Goal: Transaction & Acquisition: Purchase product/service

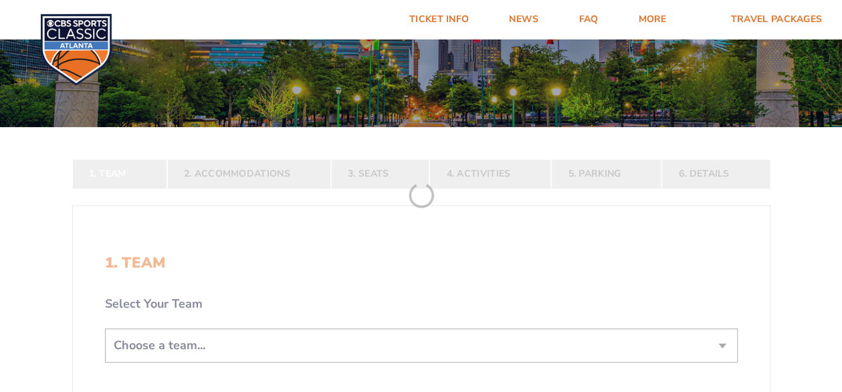
scroll to position [201, 0]
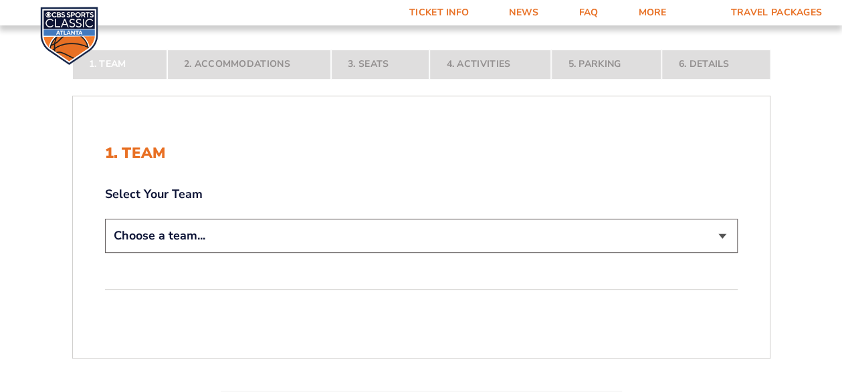
click at [714, 237] on select "Choose a team... [US_STATE] Wildcats [US_STATE] State Buckeyes [US_STATE] Tar H…" at bounding box center [421, 236] width 633 height 34
select select "12956"
click at [105, 253] on select "Choose a team... Kentucky Wildcats Ohio State Buckeyes North Carolina Tar Heels…" at bounding box center [421, 236] width 633 height 34
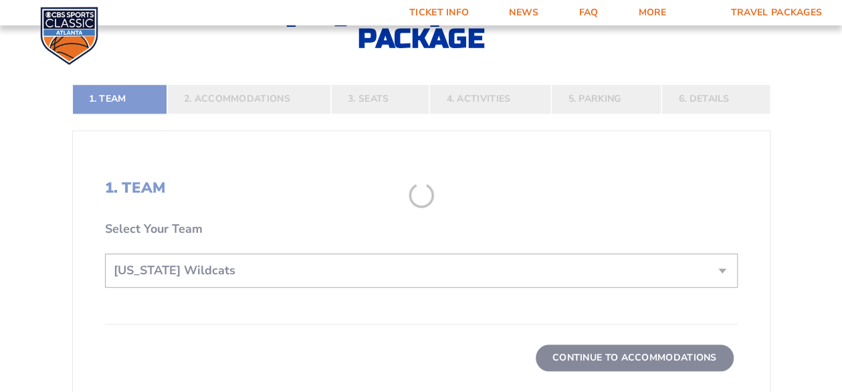
scroll to position [334, 0]
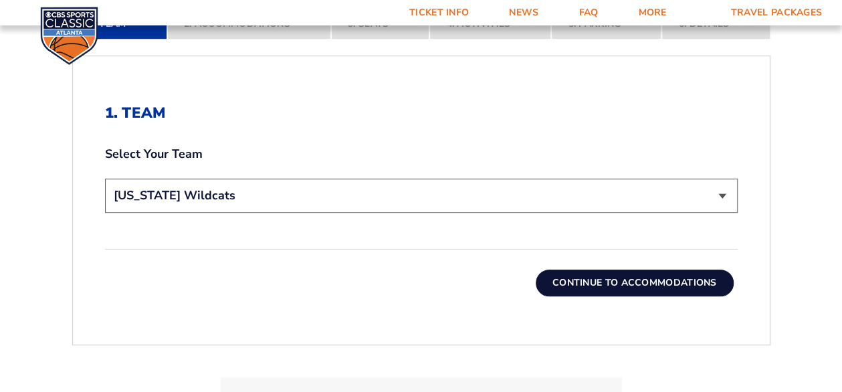
click at [581, 291] on button "Continue To Accommodations" at bounding box center [635, 282] width 198 height 27
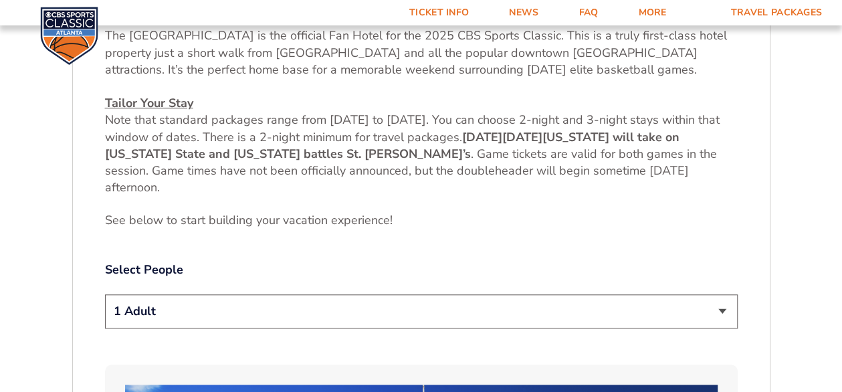
scroll to position [519, 0]
click at [710, 314] on select "1 Adult 2 Adults 3 Adults 4 Adults 2 Adults + 1 Child 2 Adults + 2 Children 2 A…" at bounding box center [421, 311] width 633 height 34
select select "2 Adults"
click at [105, 294] on select "1 Adult 2 Adults 3 Adults 4 Adults 2 Adults + 1 Child 2 Adults + 2 Children 2 A…" at bounding box center [421, 311] width 633 height 34
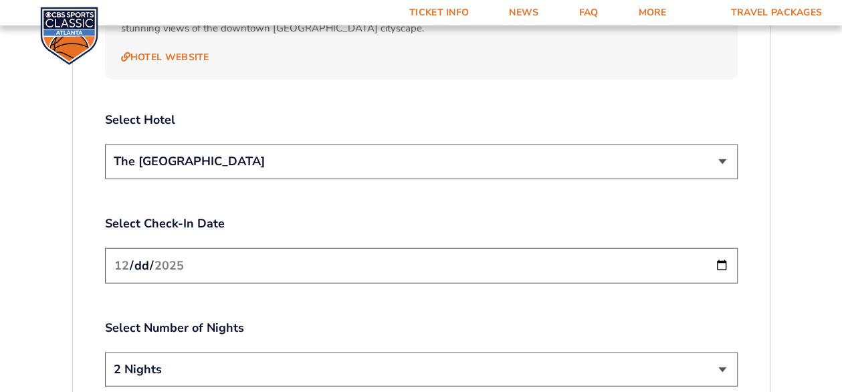
scroll to position [1522, 0]
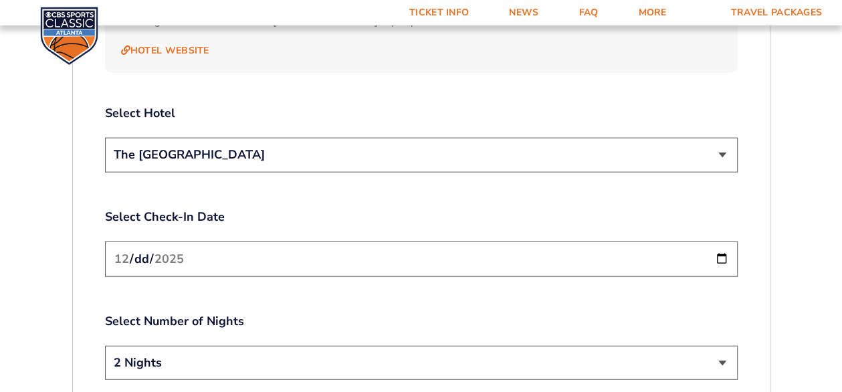
click at [717, 244] on input "2025-12-19" at bounding box center [421, 258] width 633 height 35
type input "2025-12-18"
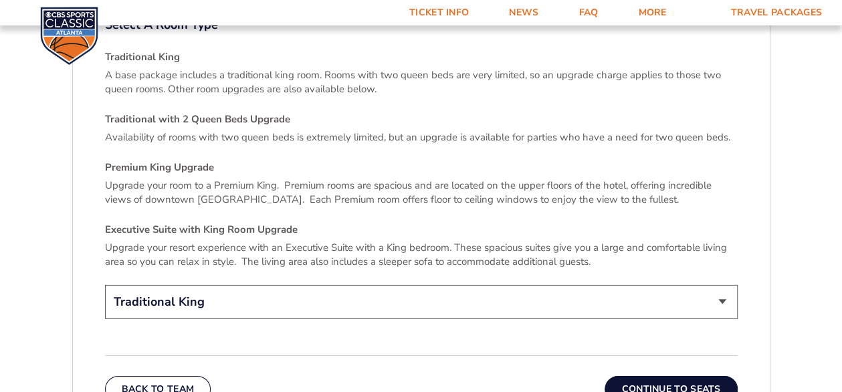
scroll to position [1923, 0]
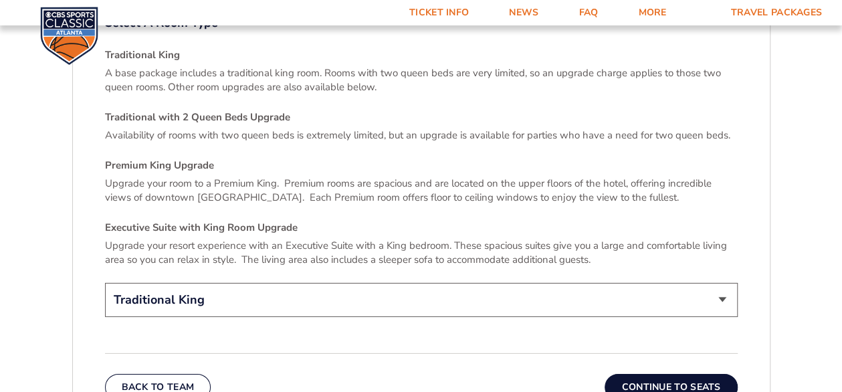
click at [722, 283] on select "Traditional King Traditional with 2 Queen Beds Upgrade (+$45 per night) Premium…" at bounding box center [421, 300] width 633 height 34
select select "Premium King Upgrade"
click at [105, 283] on select "Traditional King Traditional with 2 Queen Beds Upgrade (+$45 per night) Premium…" at bounding box center [421, 300] width 633 height 34
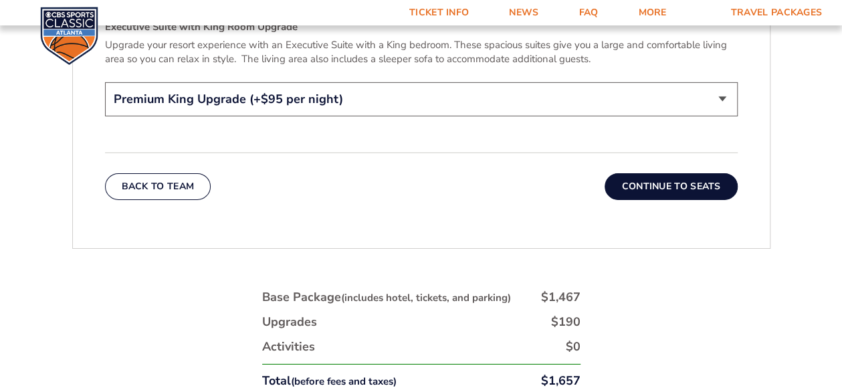
scroll to position [2124, 0]
click at [649, 173] on button "Continue To Seats" at bounding box center [670, 186] width 132 height 27
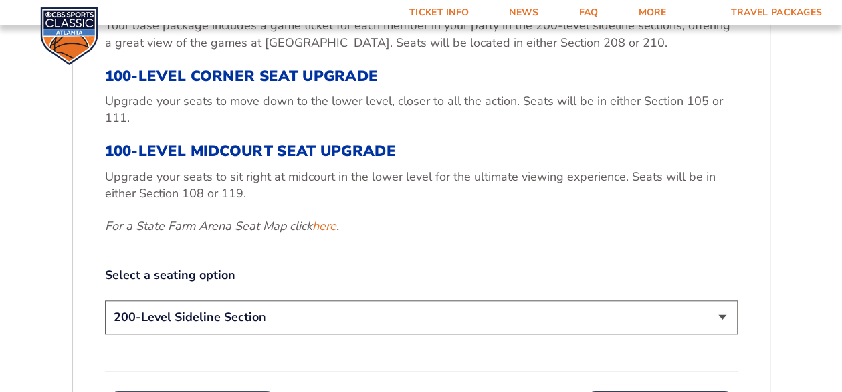
scroll to position [519, 0]
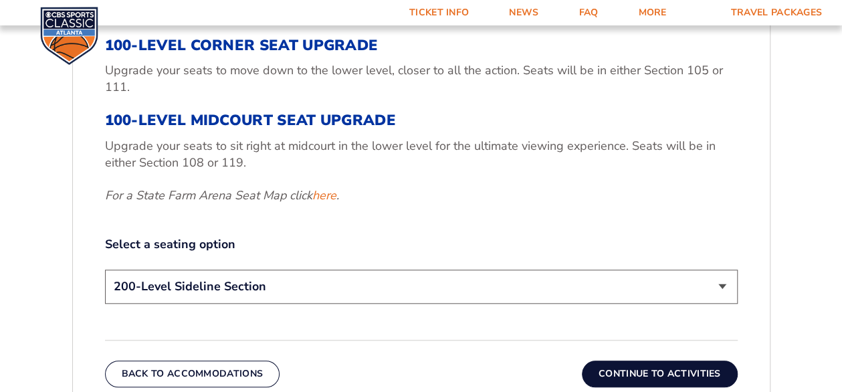
click at [719, 284] on select "200-Level Sideline Section 100-Level Corner Seat Upgrade (+$120 per person) 100…" at bounding box center [421, 286] width 633 height 34
select select "100-Level Midcourt Seat Upgrade"
click at [105, 269] on select "200-Level Sideline Section 100-Level Corner Seat Upgrade (+$120 per person) 100…" at bounding box center [421, 286] width 633 height 34
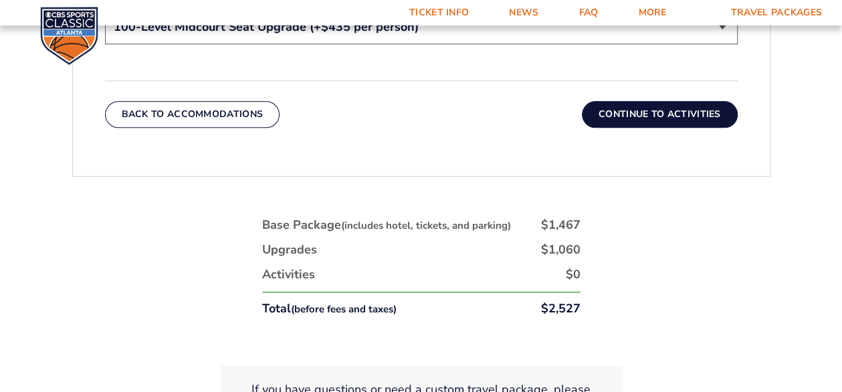
scroll to position [653, 0]
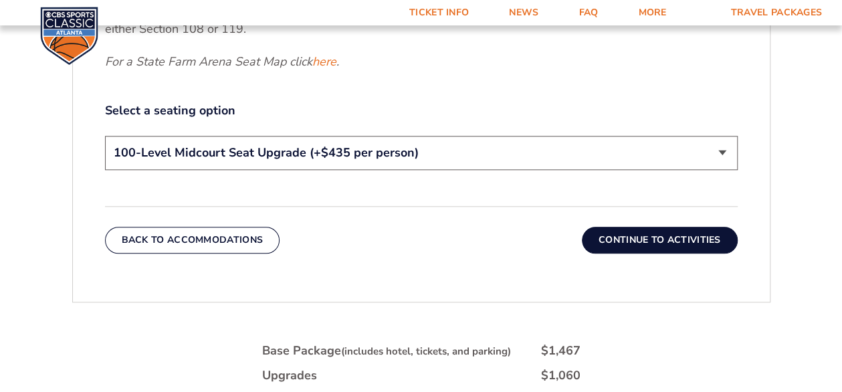
click at [666, 240] on button "Continue To Activities" at bounding box center [660, 240] width 156 height 27
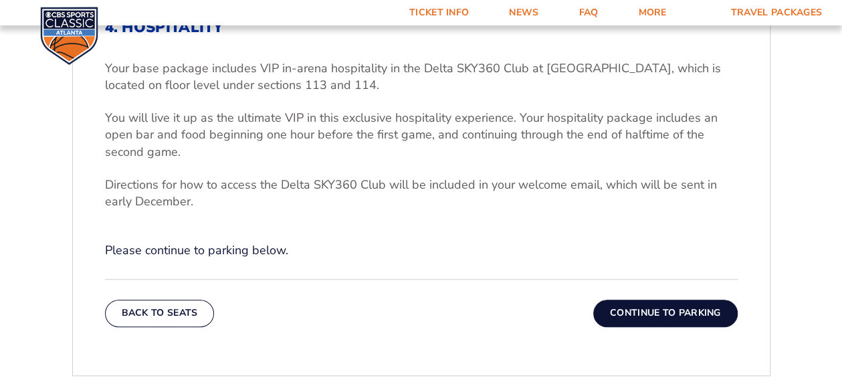
scroll to position [385, 0]
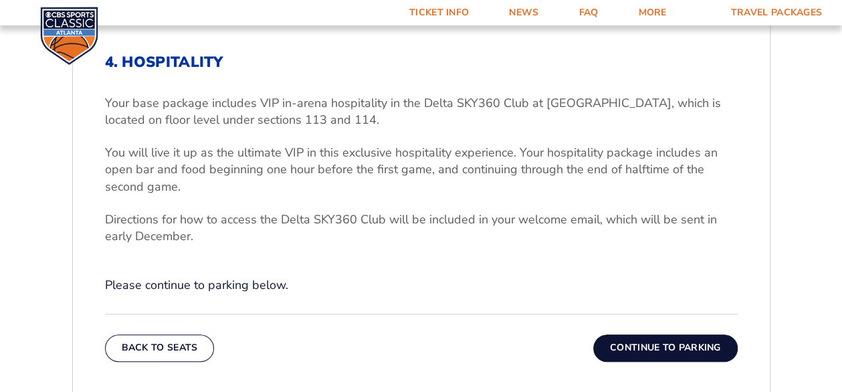
click at [643, 349] on button "Continue To Parking" at bounding box center [665, 347] width 144 height 27
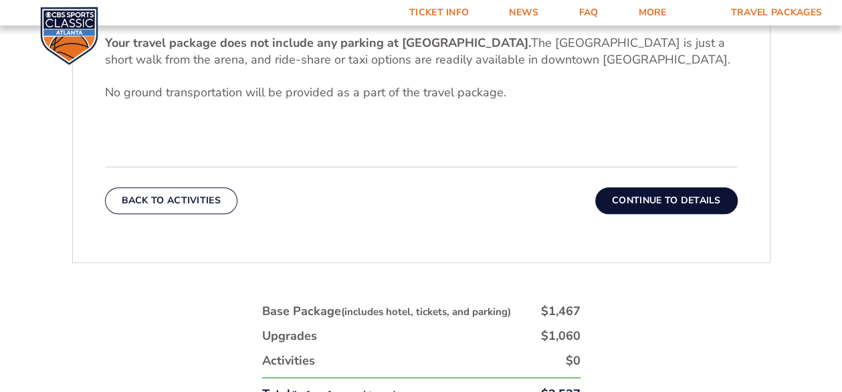
scroll to position [452, 0]
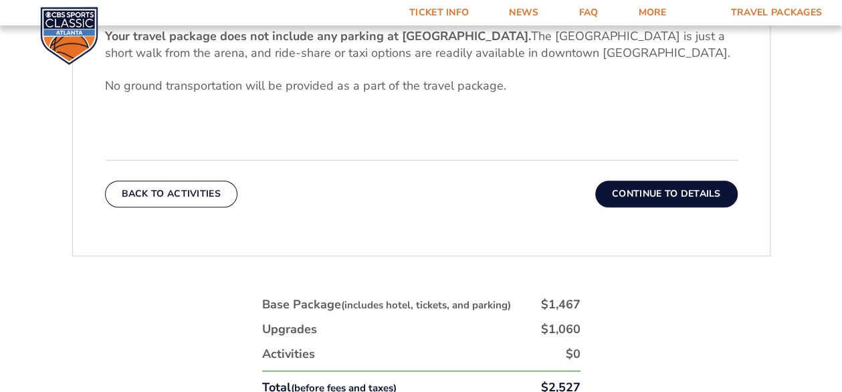
click at [622, 193] on button "Continue To Details" at bounding box center [666, 194] width 142 height 27
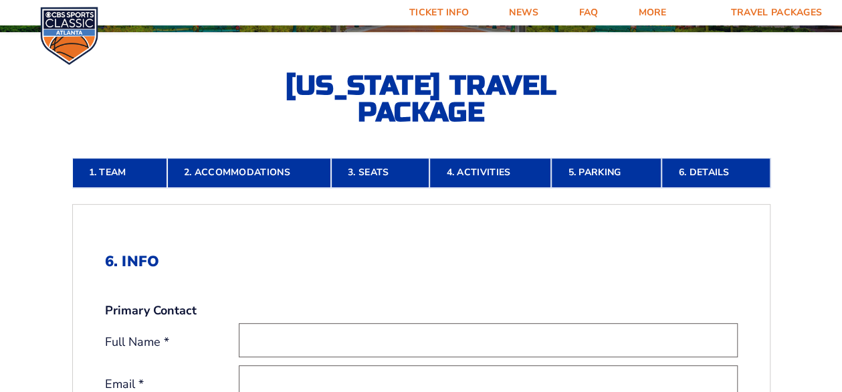
scroll to position [0, 0]
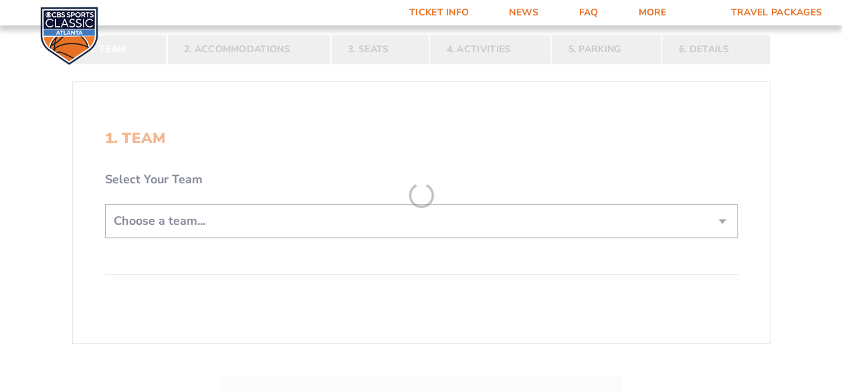
scroll to position [267, 0]
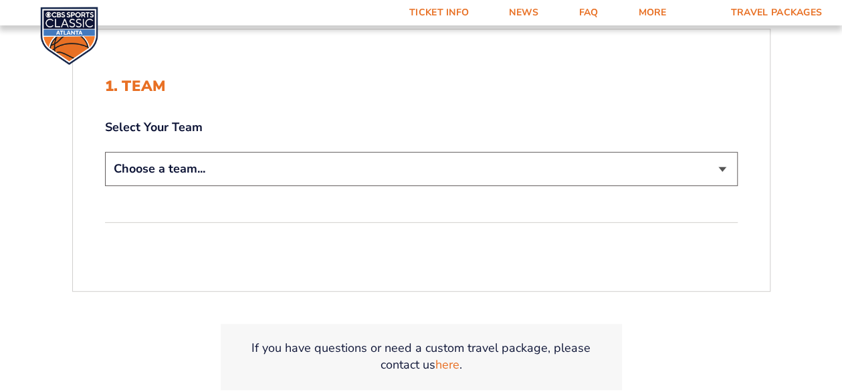
click at [725, 170] on select "Choose a team... Kentucky Wildcats Ohio State Buckeyes North Carolina Tar Heels…" at bounding box center [421, 169] width 633 height 34
select select "12956"
click at [105, 152] on select "Choose a team... Kentucky Wildcats Ohio State Buckeyes North Carolina Tar Heels…" at bounding box center [421, 169] width 633 height 34
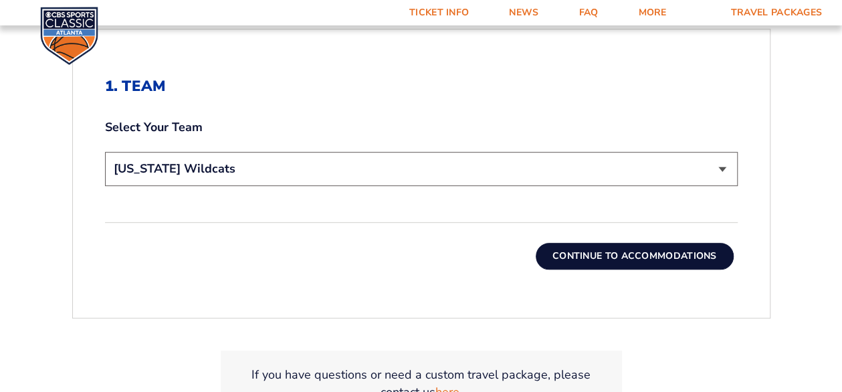
click at [599, 253] on button "Continue To Accommodations" at bounding box center [635, 256] width 198 height 27
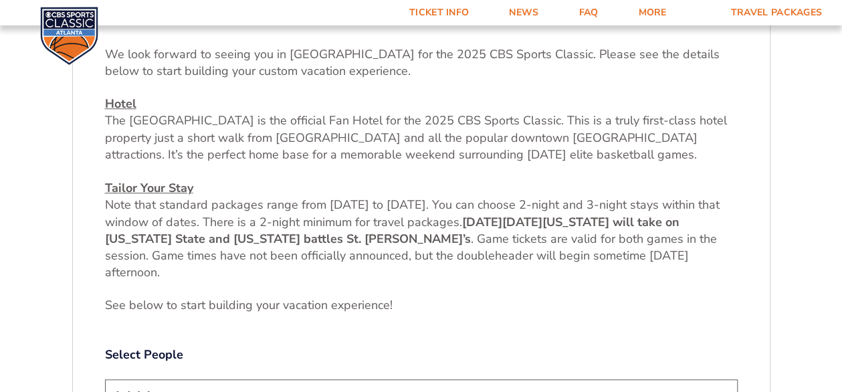
scroll to position [519, 0]
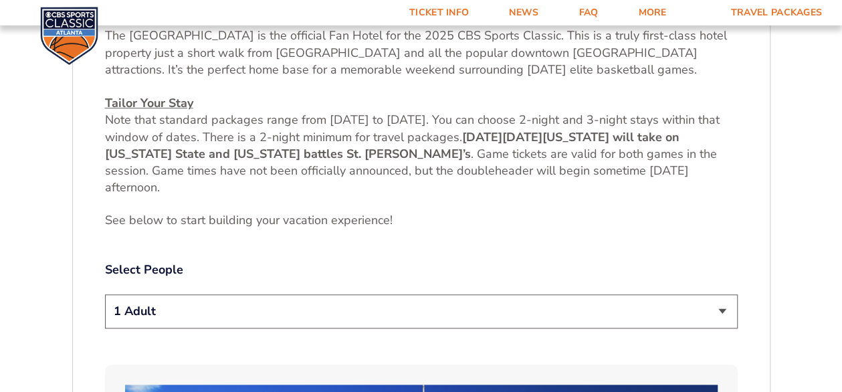
click at [726, 317] on select "1 Adult 2 Adults 3 Adults 4 Adults 2 Adults + 1 Child 2 Adults + 2 Children 2 A…" at bounding box center [421, 311] width 633 height 34
select select "2 Adults"
click at [105, 294] on select "1 Adult 2 Adults 3 Adults 4 Adults 2 Adults + 1 Child 2 Adults + 2 Children 2 A…" at bounding box center [421, 311] width 633 height 34
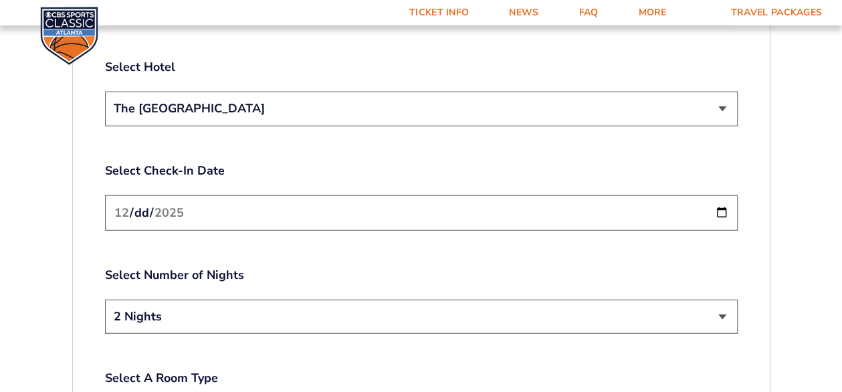
scroll to position [1589, 0]
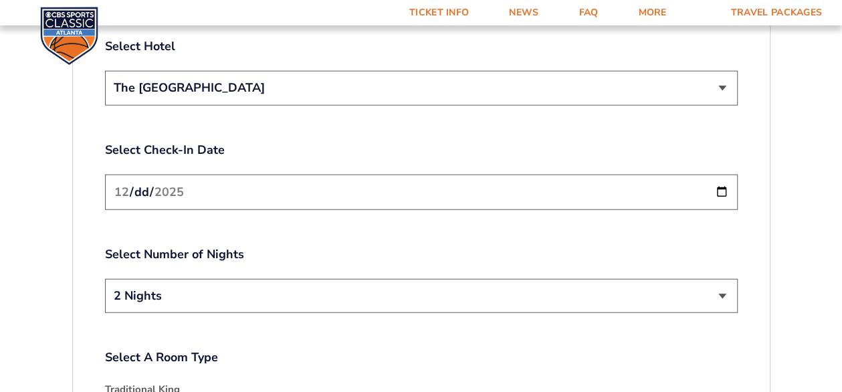
click at [718, 177] on input "2025-12-19" at bounding box center [421, 192] width 633 height 35
type input "2025-12-18"
click at [723, 280] on select "2 Nights 3 Nights" at bounding box center [421, 296] width 633 height 34
select select "3 Nights"
click at [105, 279] on select "2 Nights 3 Nights" at bounding box center [421, 296] width 633 height 34
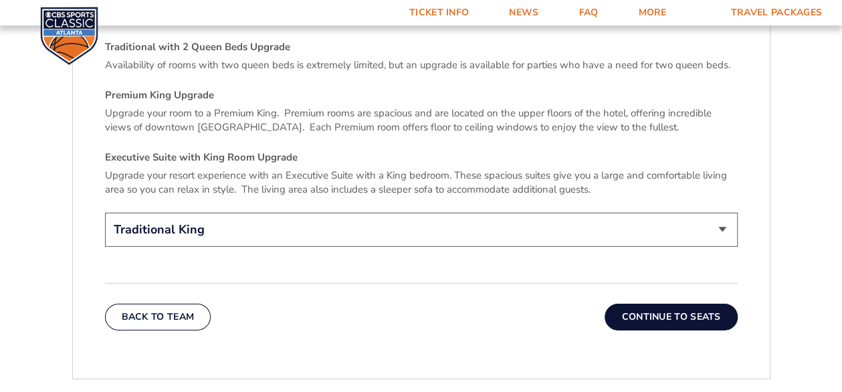
scroll to position [2057, 0]
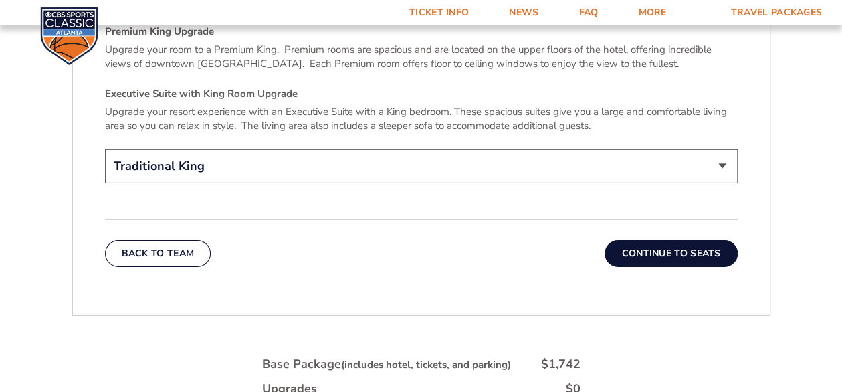
drag, startPoint x: 713, startPoint y: 142, endPoint x: 699, endPoint y: 144, distance: 13.6
click at [713, 149] on select "Traditional King Traditional with 2 Queen Beds Upgrade (+$45 per night) Premium…" at bounding box center [421, 166] width 633 height 34
select select "Premium King Upgrade"
click at [105, 149] on select "Traditional King Traditional with 2 Queen Beds Upgrade (+$45 per night) Premium…" at bounding box center [421, 166] width 633 height 34
click at [712, 240] on button "Continue To Seats" at bounding box center [670, 253] width 132 height 27
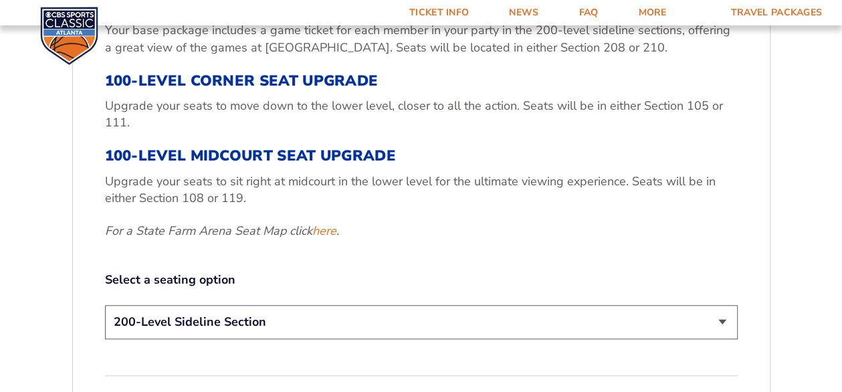
scroll to position [519, 0]
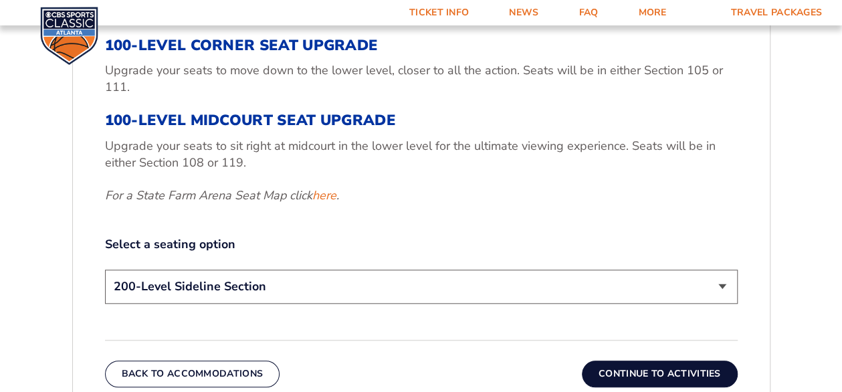
click at [718, 287] on select "200-Level Sideline Section 100-Level Corner Seat Upgrade (+$120 per person) 100…" at bounding box center [421, 286] width 633 height 34
select select "100-Level Midcourt Seat Upgrade"
click at [105, 269] on select "200-Level Sideline Section 100-Level Corner Seat Upgrade (+$120 per person) 100…" at bounding box center [421, 286] width 633 height 34
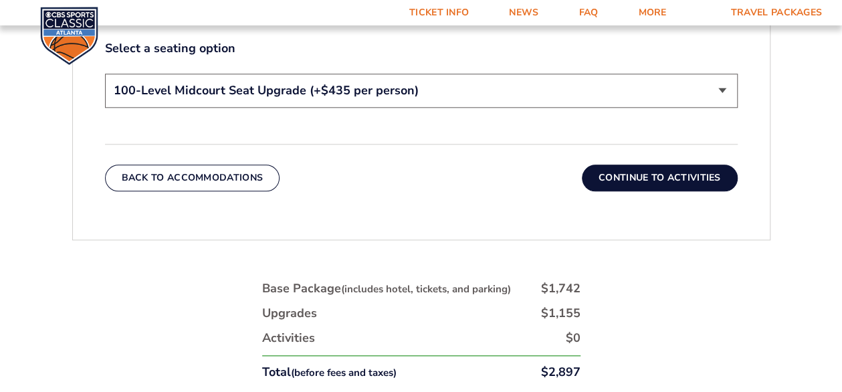
scroll to position [786, 0]
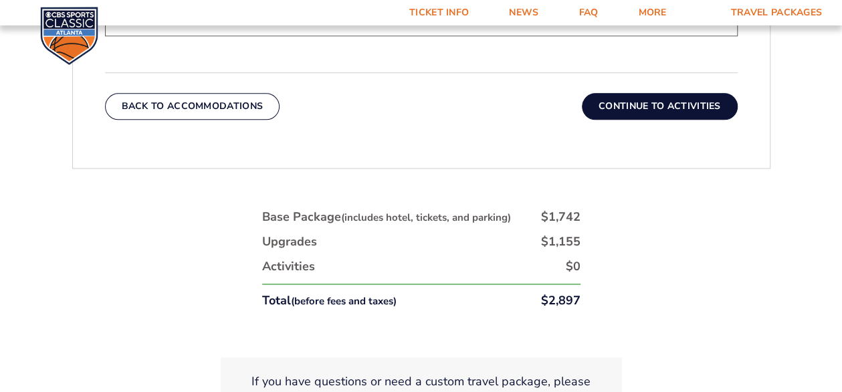
click at [627, 105] on button "Continue To Activities" at bounding box center [660, 106] width 156 height 27
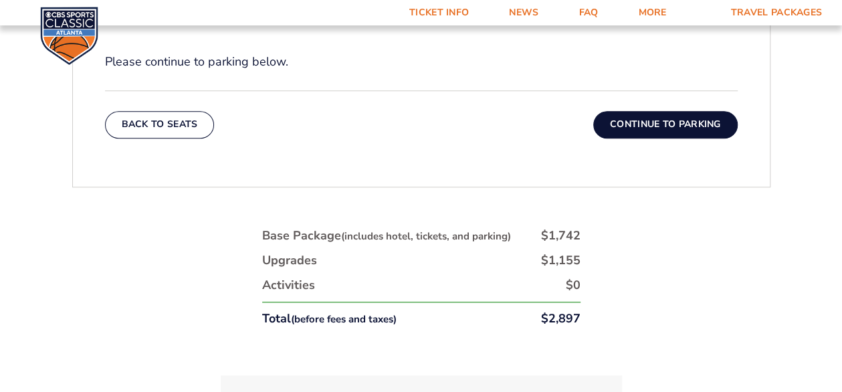
scroll to position [586, 0]
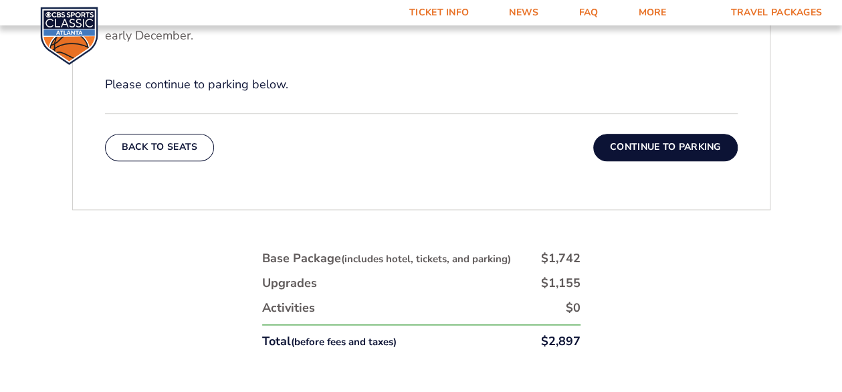
click at [638, 148] on button "Continue To Parking" at bounding box center [665, 147] width 144 height 27
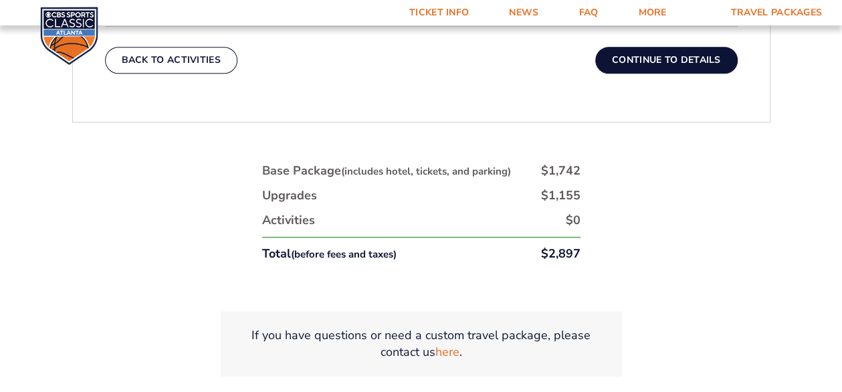
click at [671, 63] on button "Continue To Details" at bounding box center [666, 60] width 142 height 27
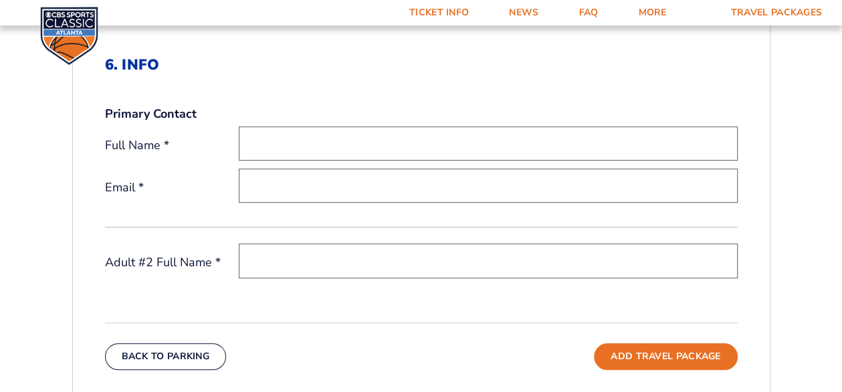
scroll to position [385, 0]
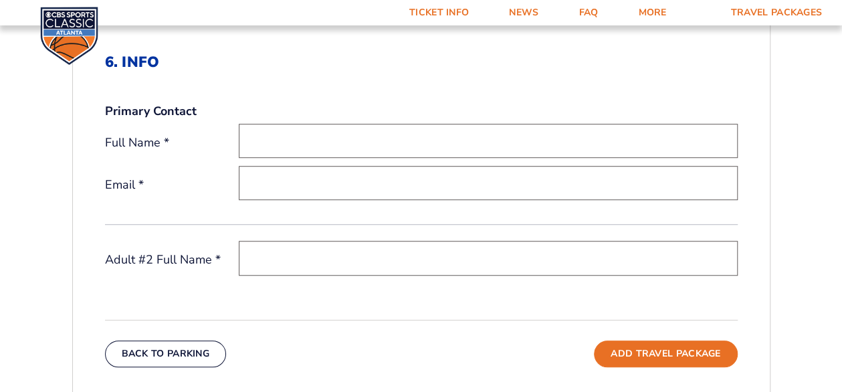
click at [258, 143] on input "text" at bounding box center [488, 141] width 499 height 34
type input "[PERSON_NAME]"
click at [255, 185] on input "email" at bounding box center [488, 183] width 499 height 34
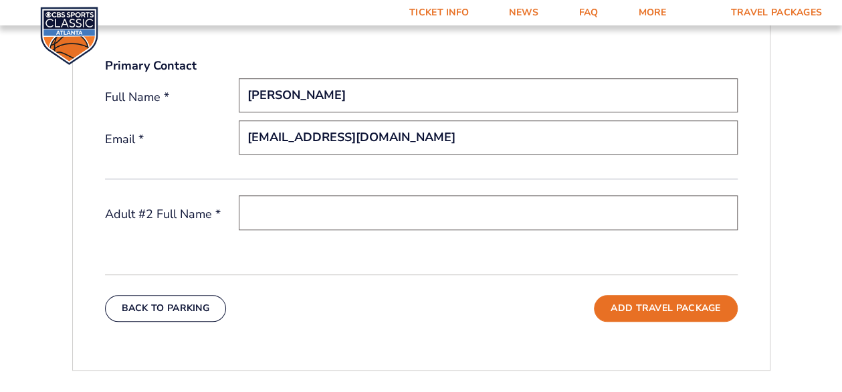
scroll to position [452, 0]
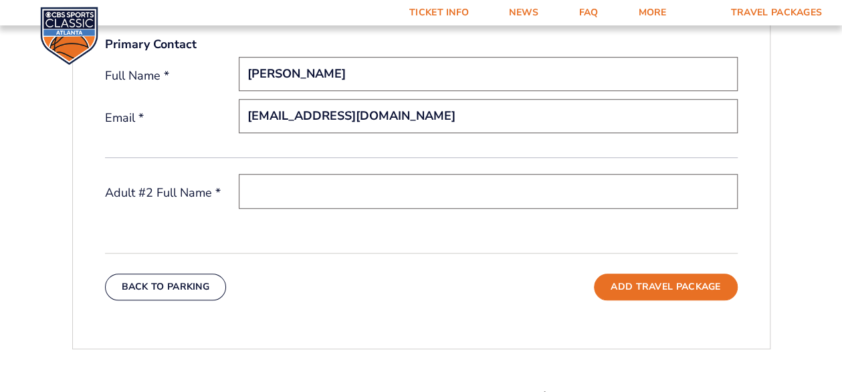
type input "[EMAIL_ADDRESS][DOMAIN_NAME]"
click at [275, 187] on input "text" at bounding box center [488, 191] width 499 height 34
drag, startPoint x: 290, startPoint y: 73, endPoint x: 278, endPoint y: 116, distance: 45.3
click at [290, 74] on input "[PERSON_NAME]" at bounding box center [488, 74] width 499 height 34
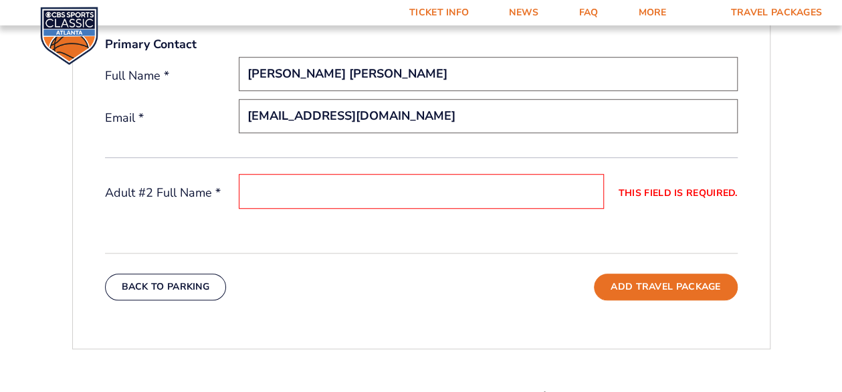
type input "[PERSON_NAME] [PERSON_NAME]"
click at [249, 185] on input "This field is required." at bounding box center [421, 191] width 365 height 34
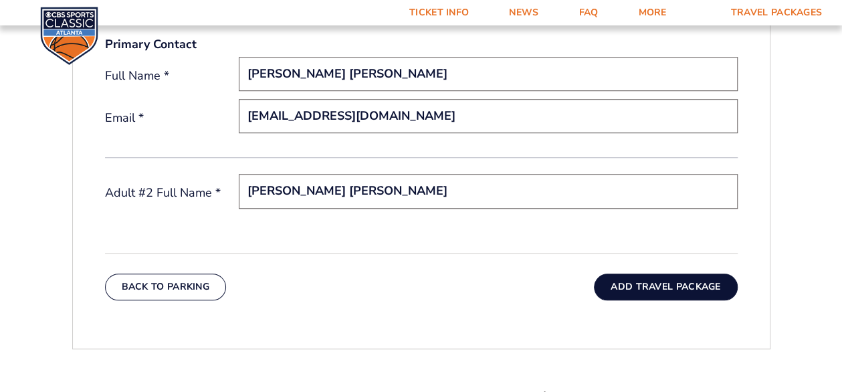
type input "[PERSON_NAME] [PERSON_NAME]"
click at [641, 287] on button "Add Travel Package" at bounding box center [665, 286] width 143 height 27
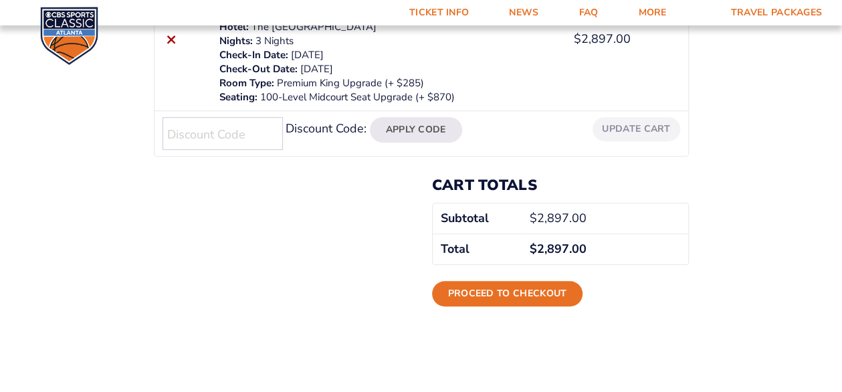
scroll to position [334, 0]
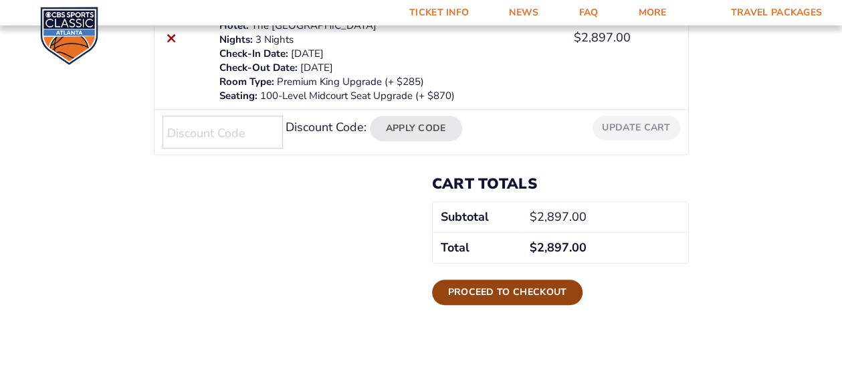
click at [524, 290] on link "Proceed to checkout" at bounding box center [507, 292] width 151 height 25
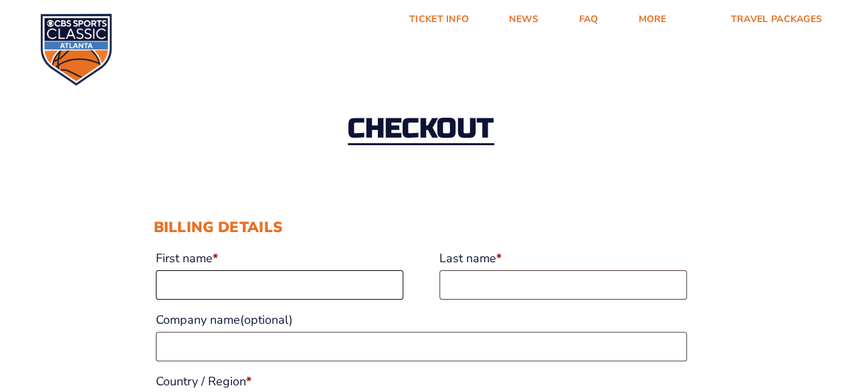
click at [170, 286] on input "First name *" at bounding box center [279, 284] width 247 height 29
type input "Melissa"
click at [449, 293] on input "Last name *" at bounding box center [562, 284] width 247 height 29
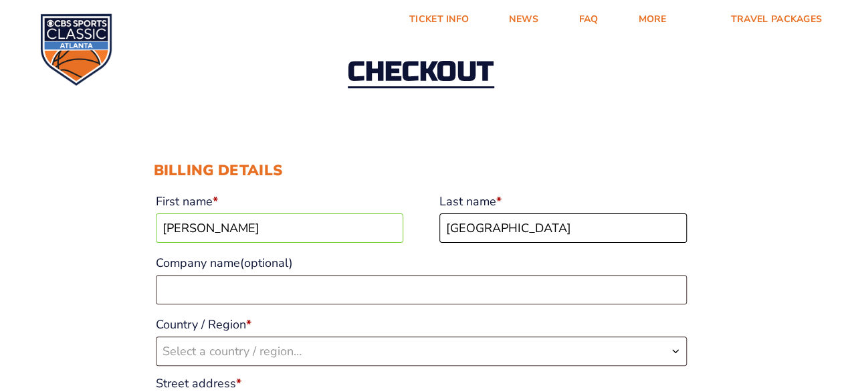
scroll to position [134, 0]
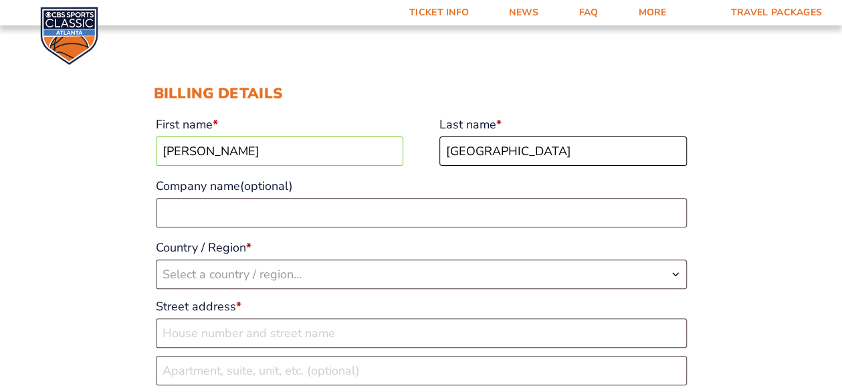
type input "Lancaster"
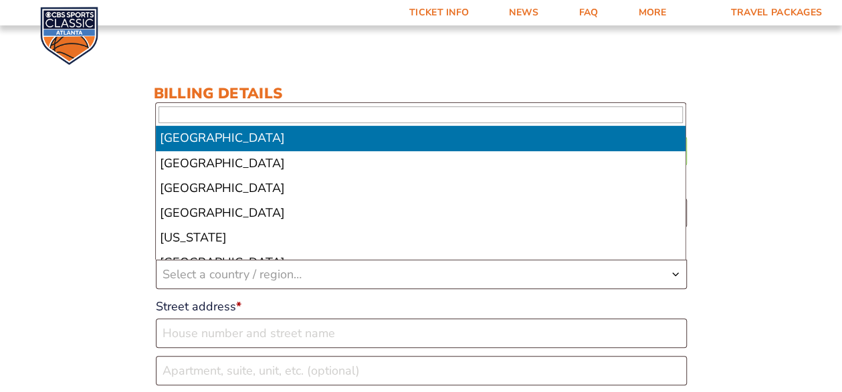
click at [175, 273] on span "Select a country / region…" at bounding box center [231, 274] width 139 height 16
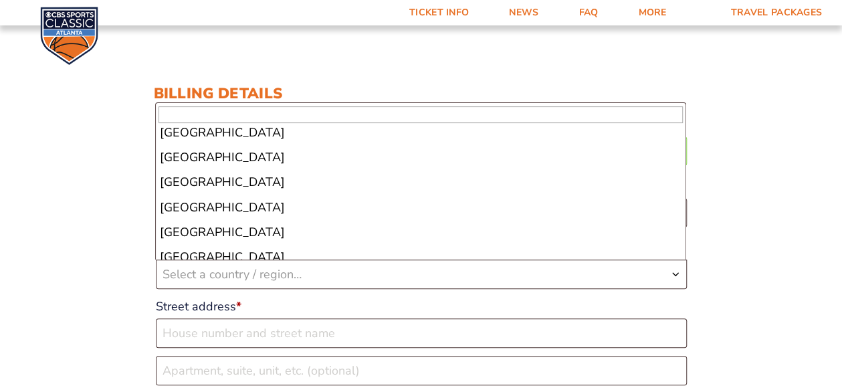
scroll to position [5751, 0]
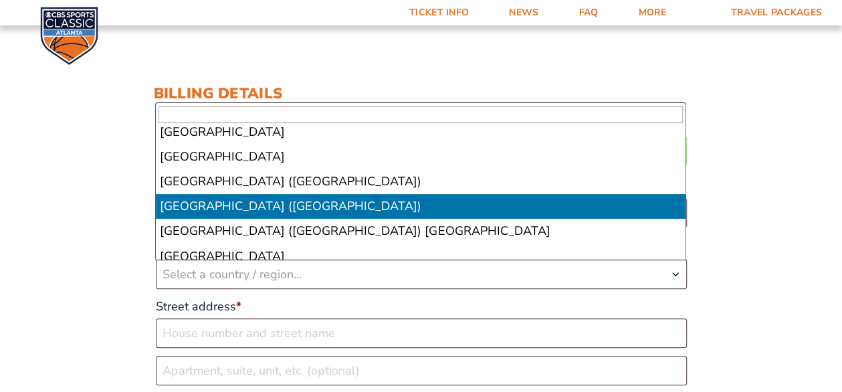
select select "US"
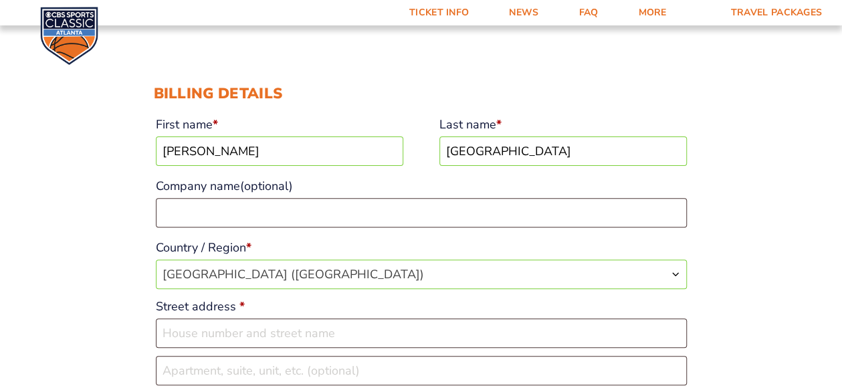
scroll to position [267, 0]
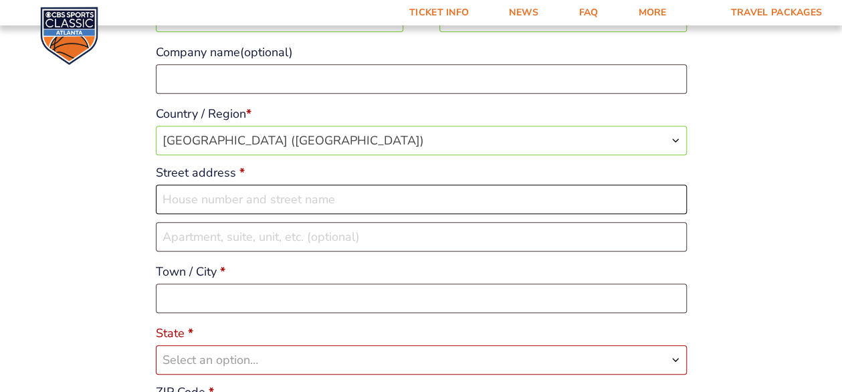
click at [162, 199] on input "Street address *" at bounding box center [421, 199] width 531 height 29
type input "350 Galloway Rd"
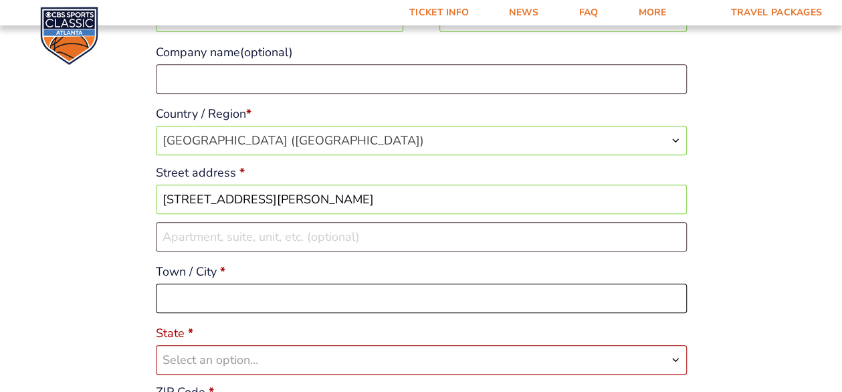
drag, startPoint x: 174, startPoint y: 303, endPoint x: 174, endPoint y: 294, distance: 9.4
click at [174, 302] on input "Town / City *" at bounding box center [421, 298] width 531 height 29
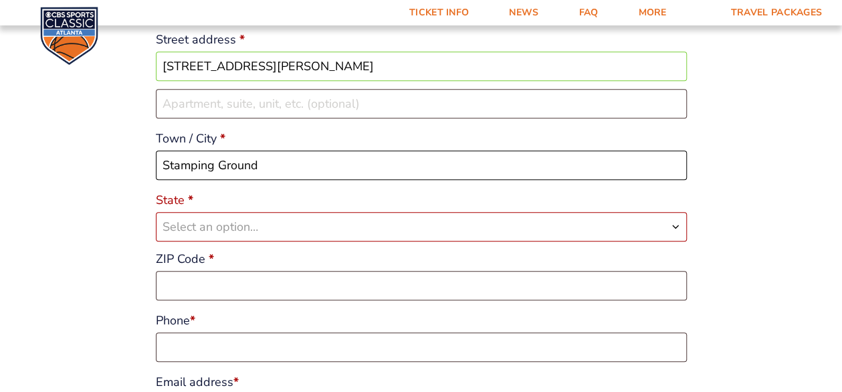
scroll to position [401, 0]
type input "Stamping Ground"
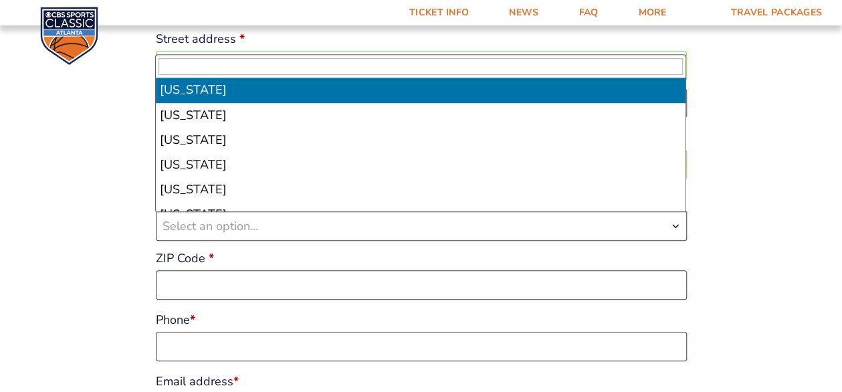
click at [665, 217] on span "Select an option…" at bounding box center [421, 226] width 530 height 28
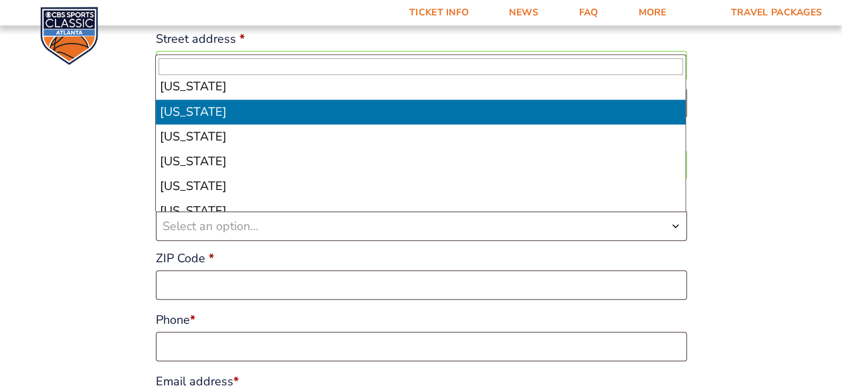
select select "KY"
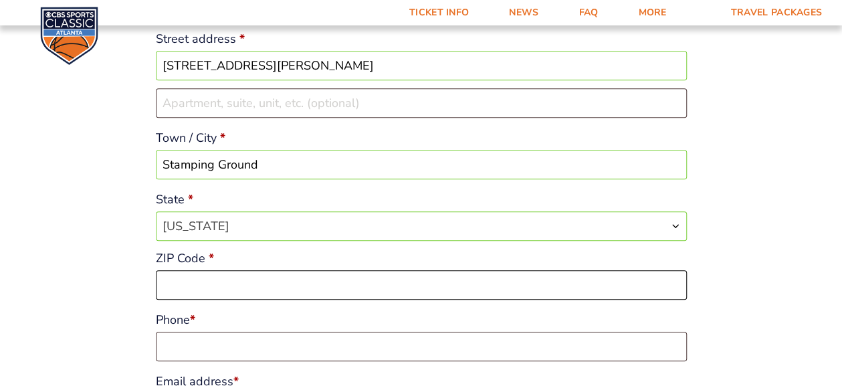
click at [170, 287] on input "ZIP Code *" at bounding box center [421, 284] width 531 height 29
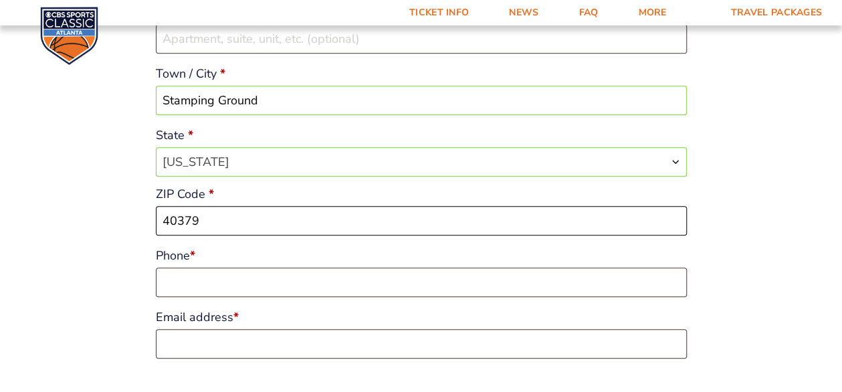
scroll to position [468, 0]
type input "40379"
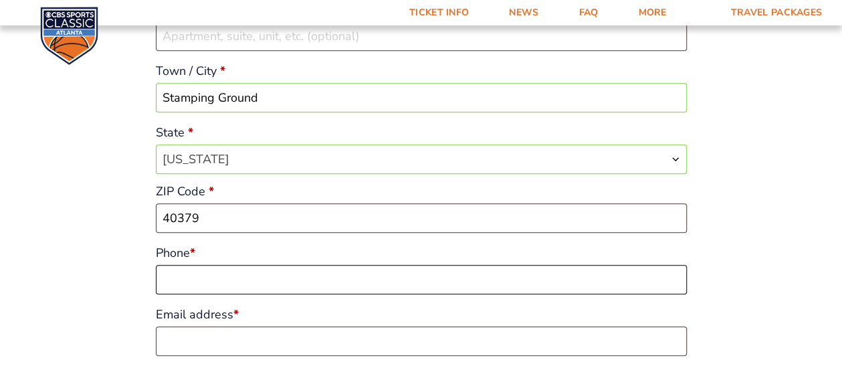
drag, startPoint x: 181, startPoint y: 281, endPoint x: 179, endPoint y: 288, distance: 7.6
click at [183, 284] on input "Phone *" at bounding box center [421, 279] width 531 height 29
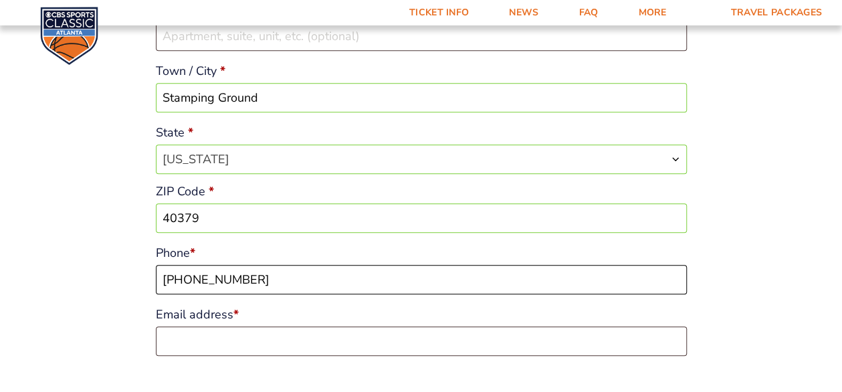
type input "[PHONE_NUMBER]"
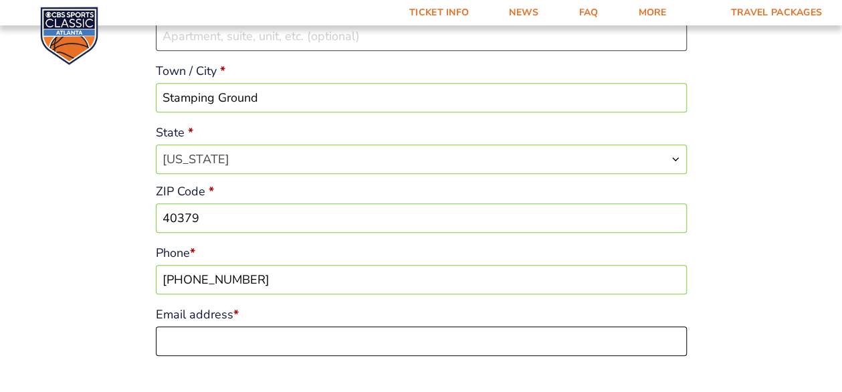
click at [181, 335] on input "Email address *" at bounding box center [421, 340] width 531 height 29
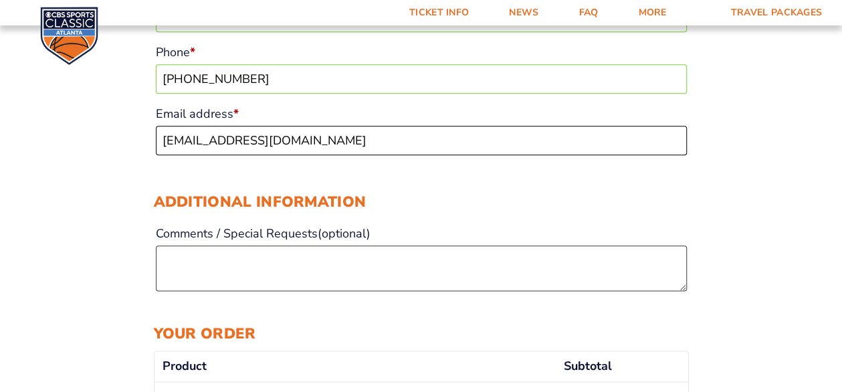
type input "[EMAIL_ADDRESS][DOMAIN_NAME]"
click at [194, 265] on textarea "Comments / Special Requests (optional)" at bounding box center [421, 267] width 531 height 45
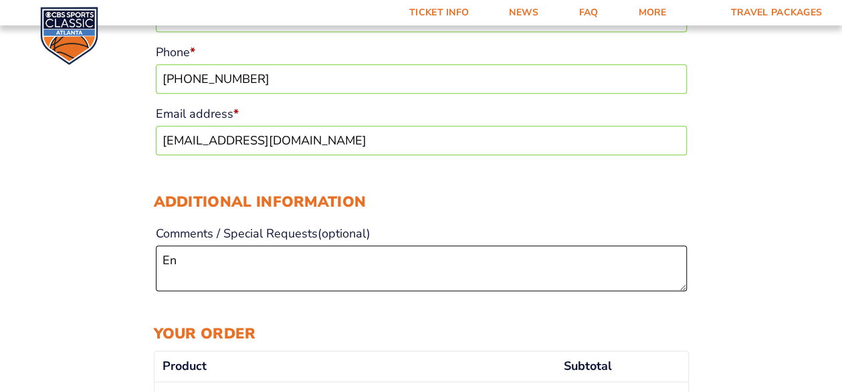
type textarea "E"
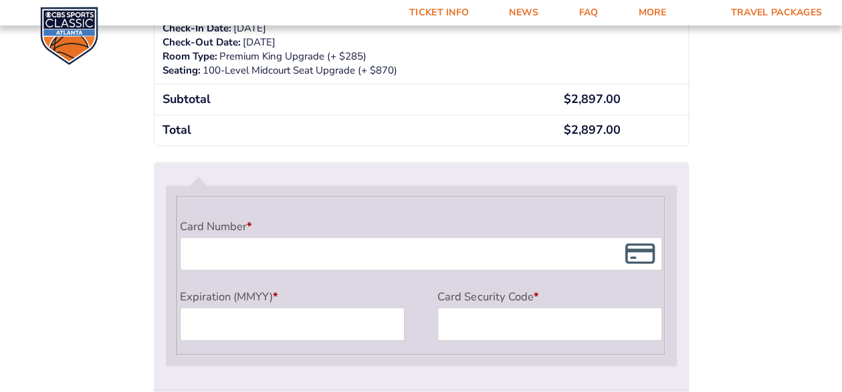
scroll to position [1137, 0]
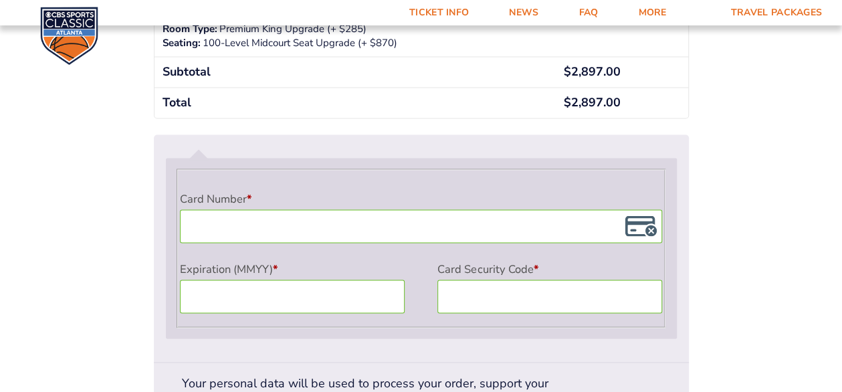
click at [493, 340] on li "Payment Info Card Number * Expiration (MMYY) * Card Security Code *" at bounding box center [421, 247] width 511 height 203
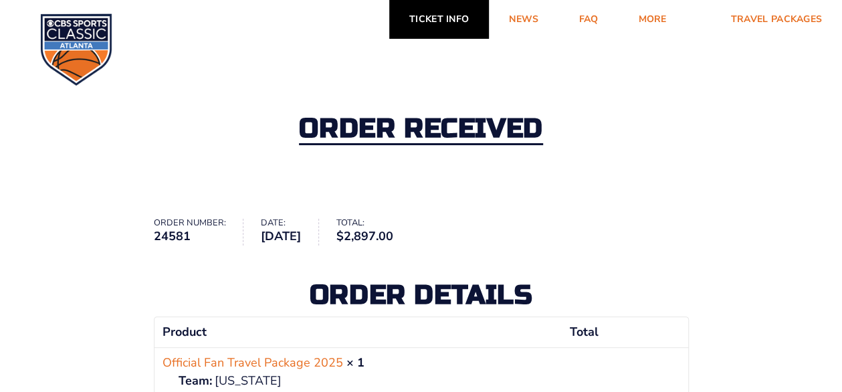
click at [417, 23] on link "Ticket Info" at bounding box center [439, 19] width 100 height 39
